Goal: Use online tool/utility: Use online tool/utility

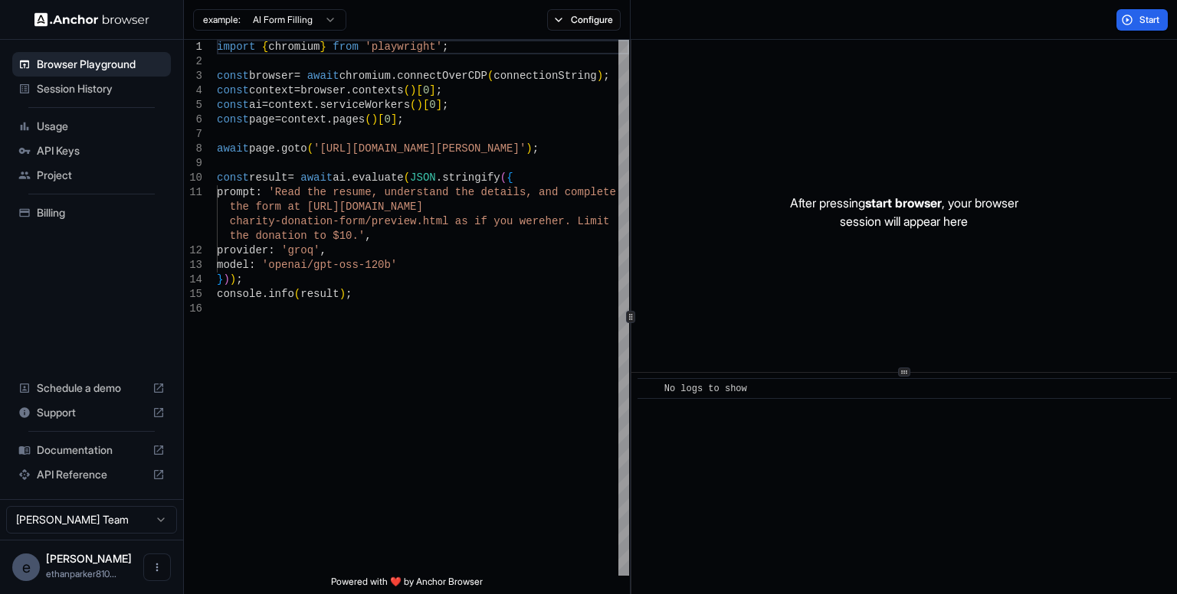
click at [326, 17] on html "Browser Playground Session History Usage API Keys Project Billing Schedule a de…" at bounding box center [588, 297] width 1177 height 594
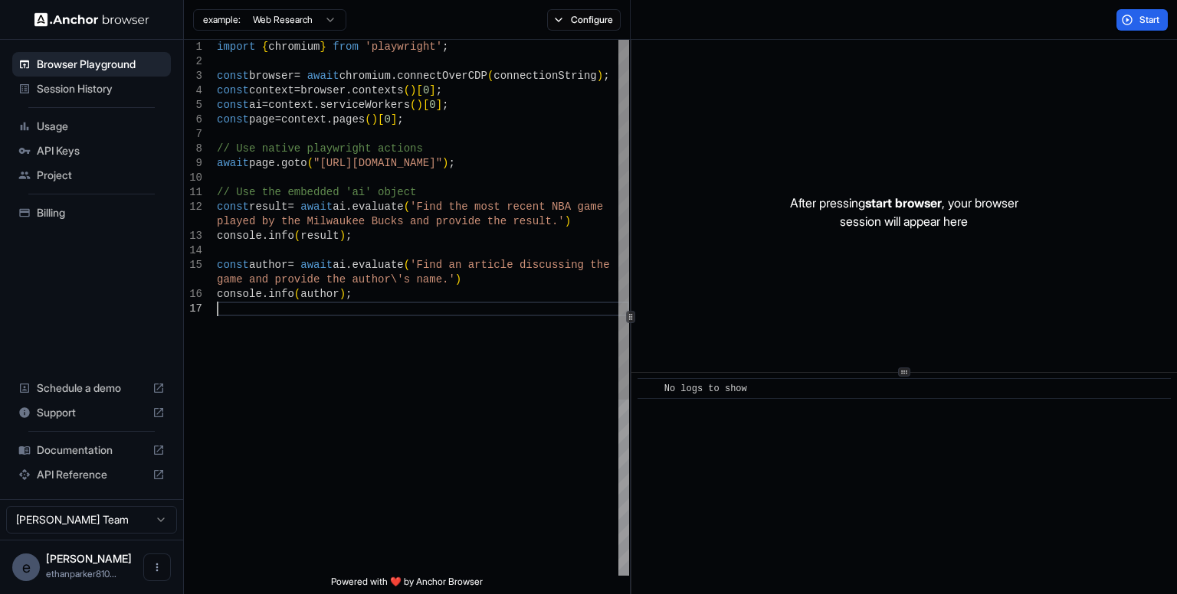
click at [395, 306] on div "import { chromium } from 'playwright' ; const browser = await chromium . connec…" at bounding box center [423, 439] width 412 height 798
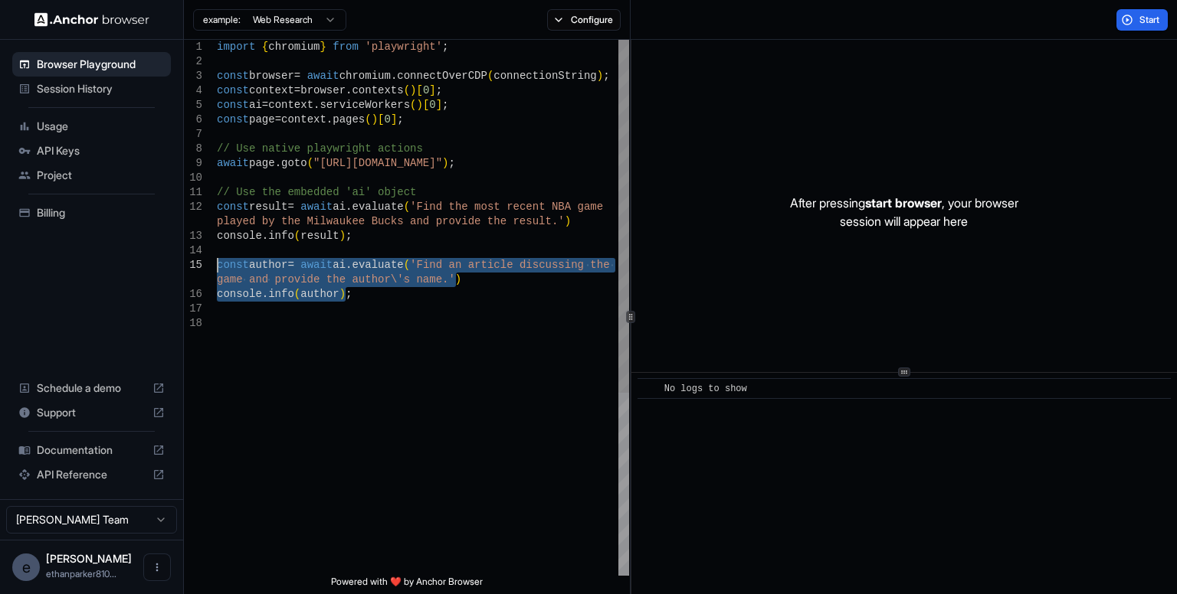
drag, startPoint x: 382, startPoint y: 298, endPoint x: 208, endPoint y: 267, distance: 176.6
click at [217, 267] on div "import { chromium } from 'playwright' ; const browser = await chromium . connec…" at bounding box center [423, 446] width 412 height 813
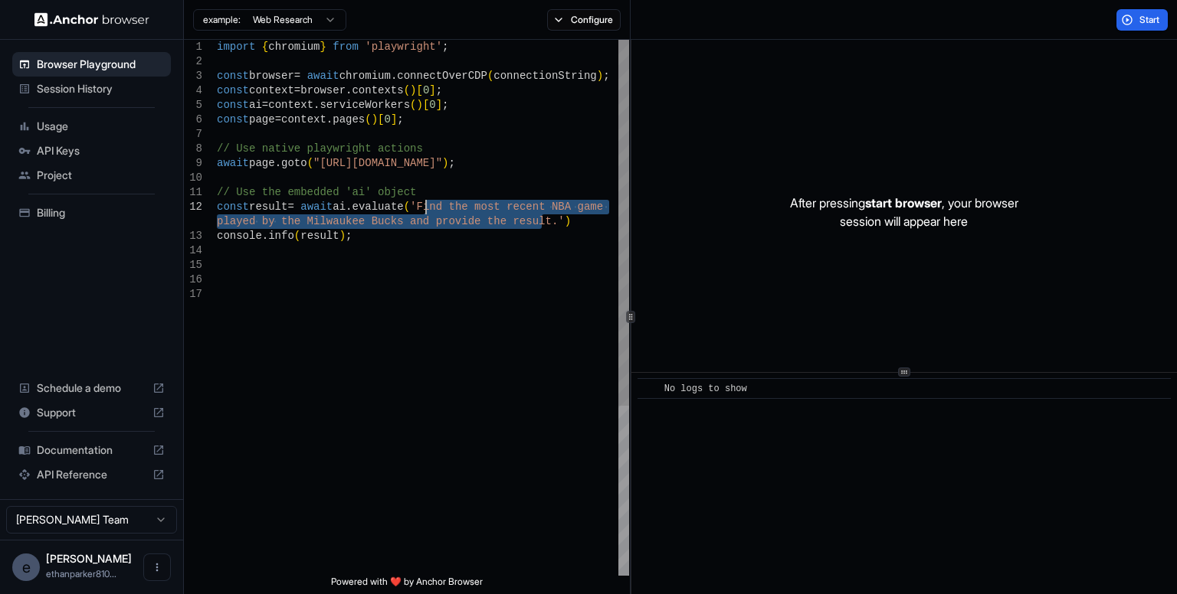
drag, startPoint x: 540, startPoint y: 224, endPoint x: 423, endPoint y: 202, distance: 119.3
click at [423, 202] on div "import { chromium } from 'playwright' ; const browser = await chromium . connec…" at bounding box center [423, 432] width 412 height 784
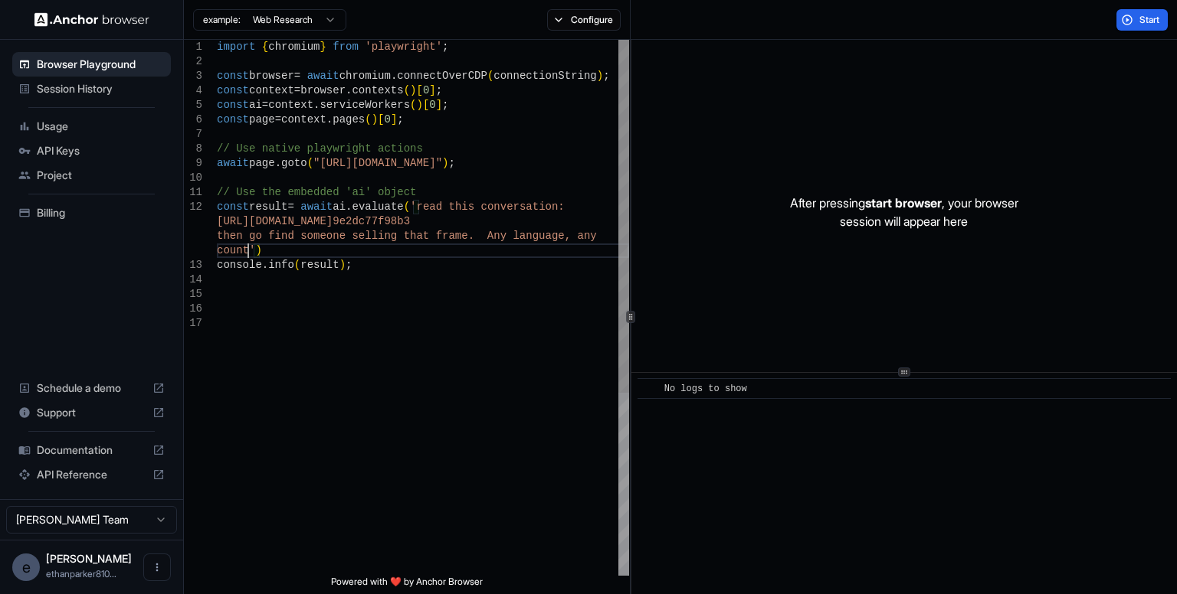
scroll to position [58, 0]
click at [469, 253] on div "import { chromium } from 'playwright' ; const browser = await chromium . connec…" at bounding box center [423, 446] width 412 height 813
type textarea "**********"
click at [1146, 14] on span "Start" at bounding box center [1149, 20] width 21 height 12
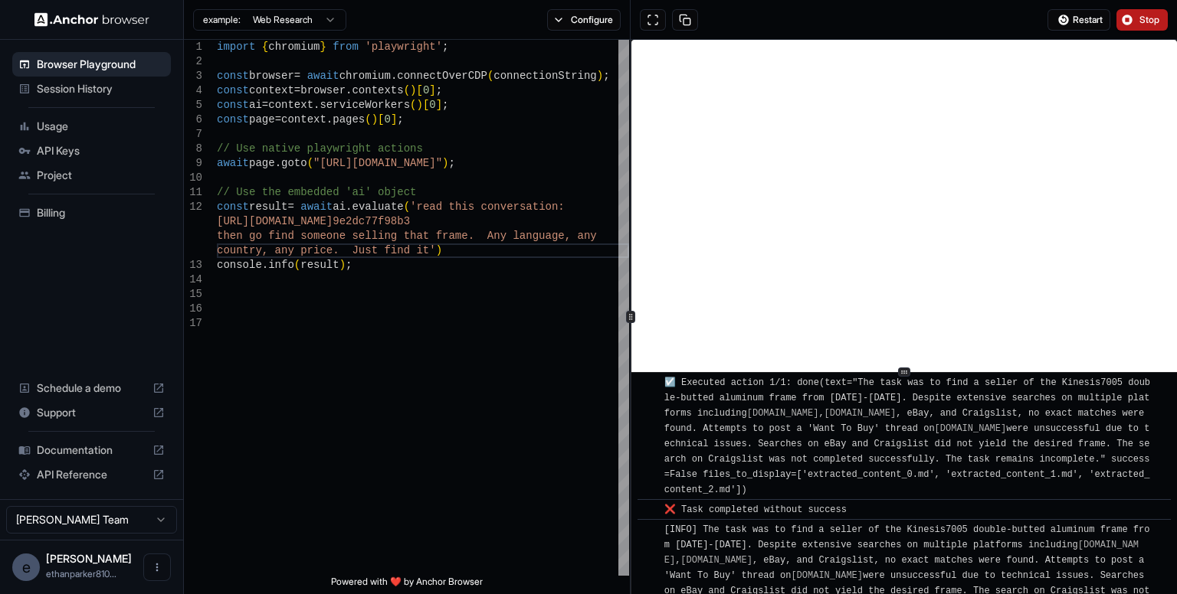
scroll to position [8300, 0]
